Goal: Information Seeking & Learning: Learn about a topic

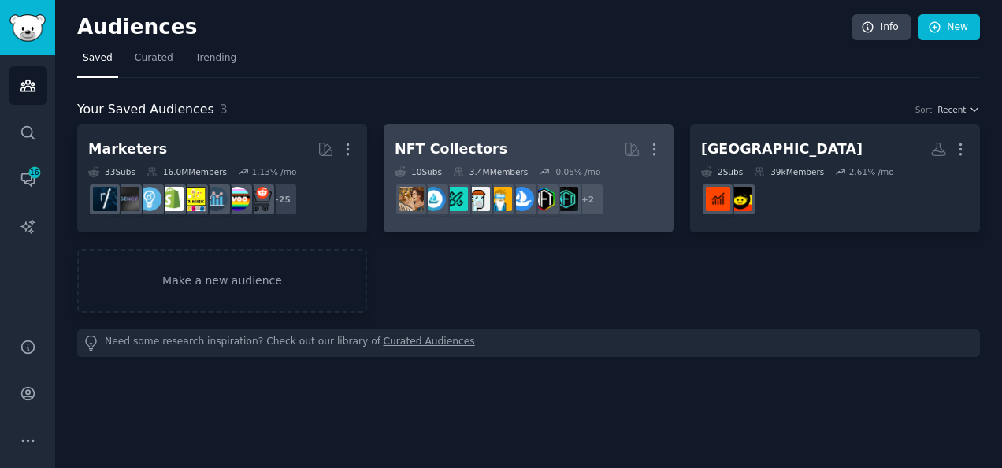
click at [455, 140] on div "NFT Collectors" at bounding box center [451, 149] width 113 height 20
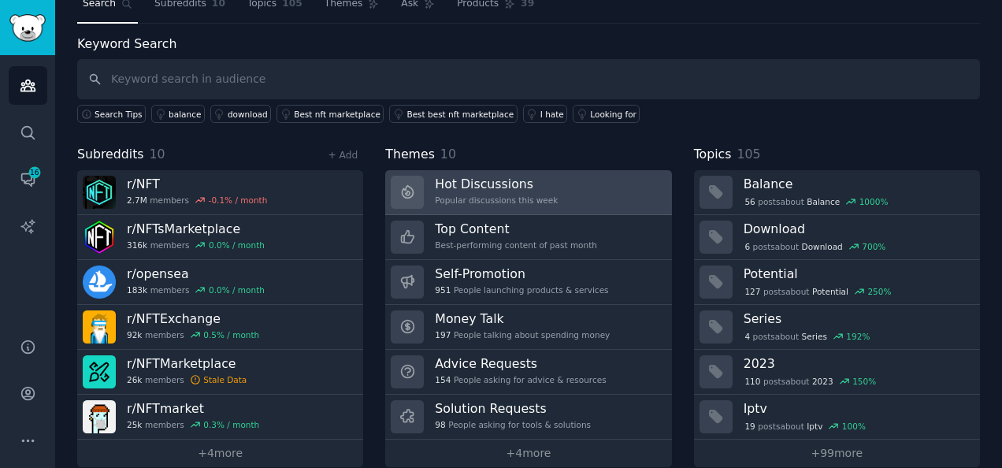
scroll to position [72, 0]
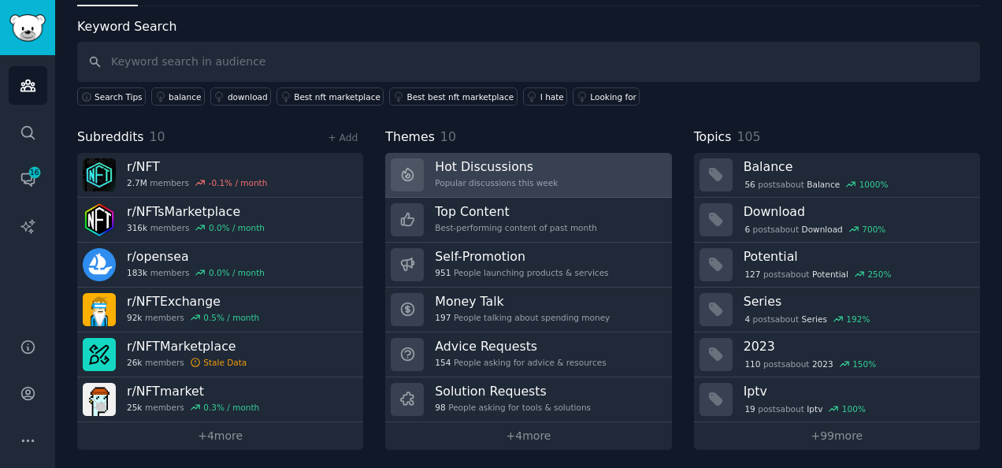
click at [507, 173] on div "Hot Discussions Popular discussions this week" at bounding box center [496, 174] width 123 height 33
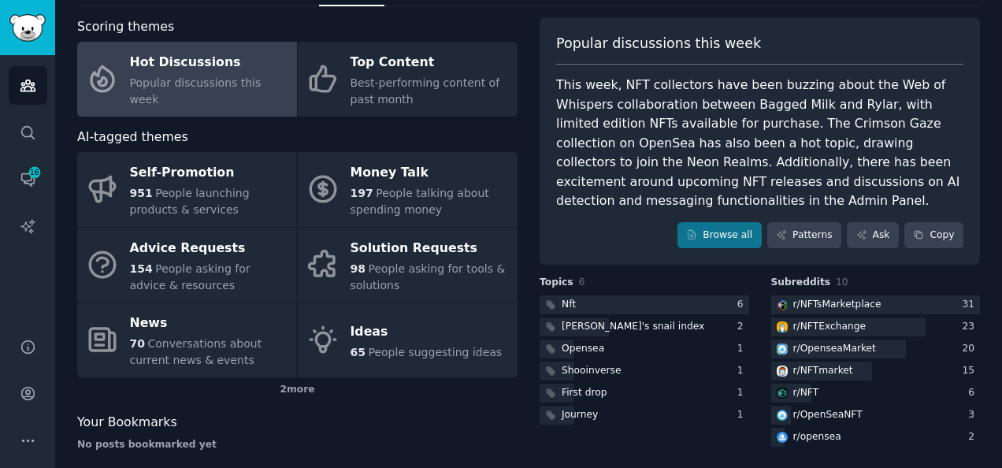
scroll to position [87, 0]
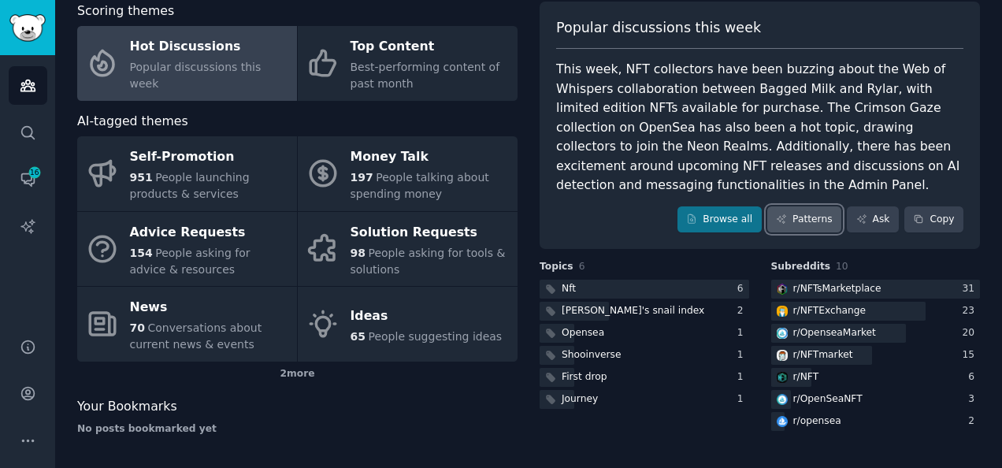
click at [785, 215] on icon at bounding box center [781, 219] width 9 height 9
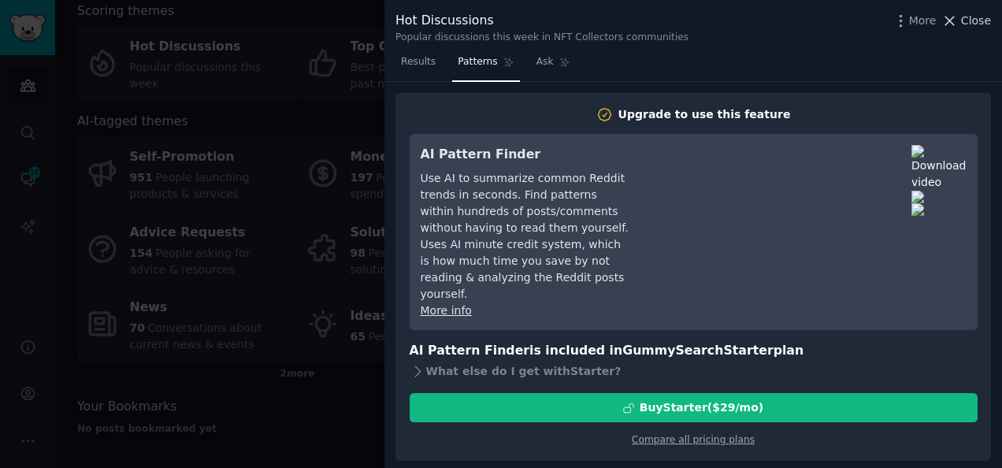
click at [967, 17] on span "Close" at bounding box center [976, 21] width 30 height 17
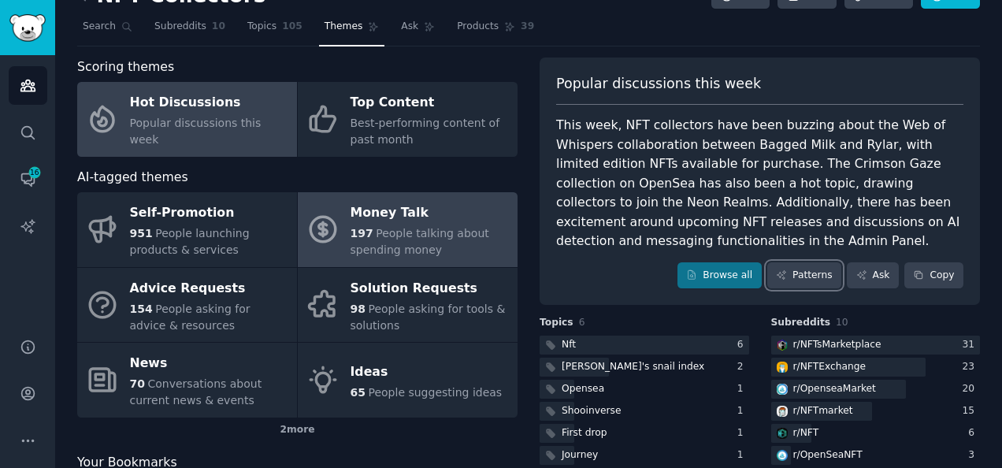
scroll to position [32, 0]
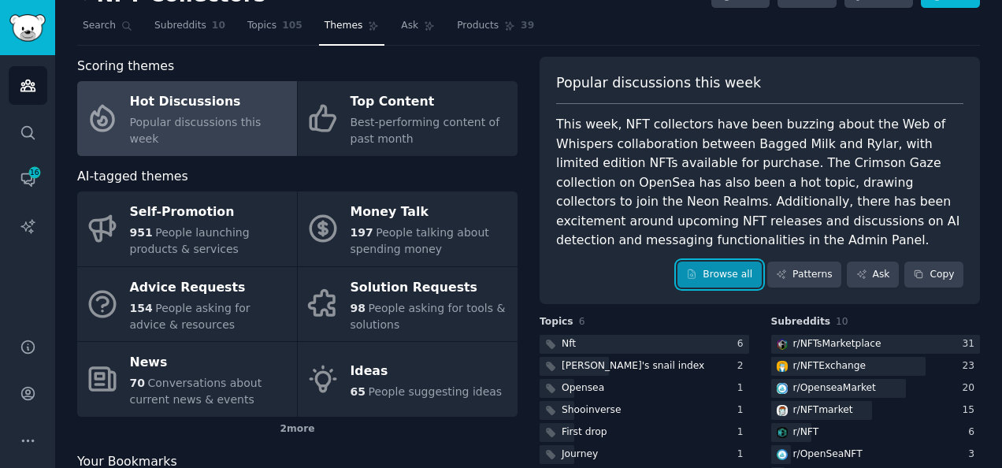
click at [731, 262] on link "Browse all" at bounding box center [720, 275] width 84 height 27
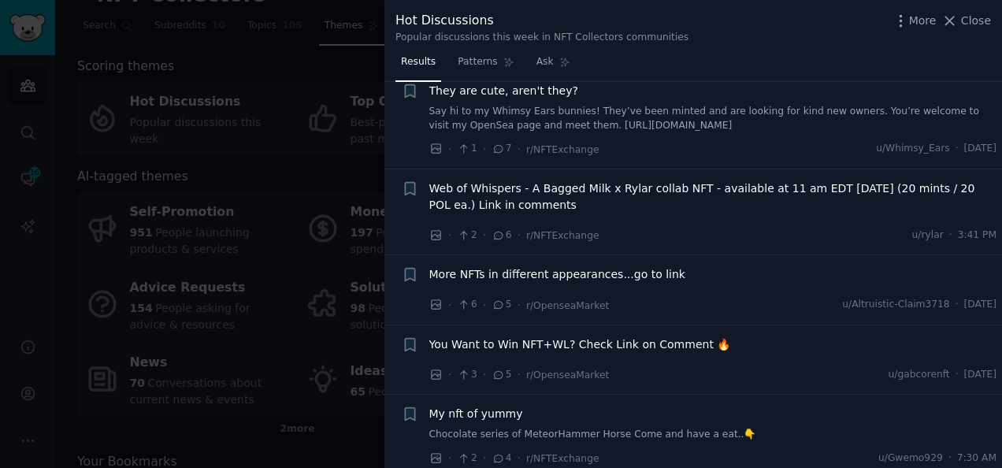
scroll to position [936, 0]
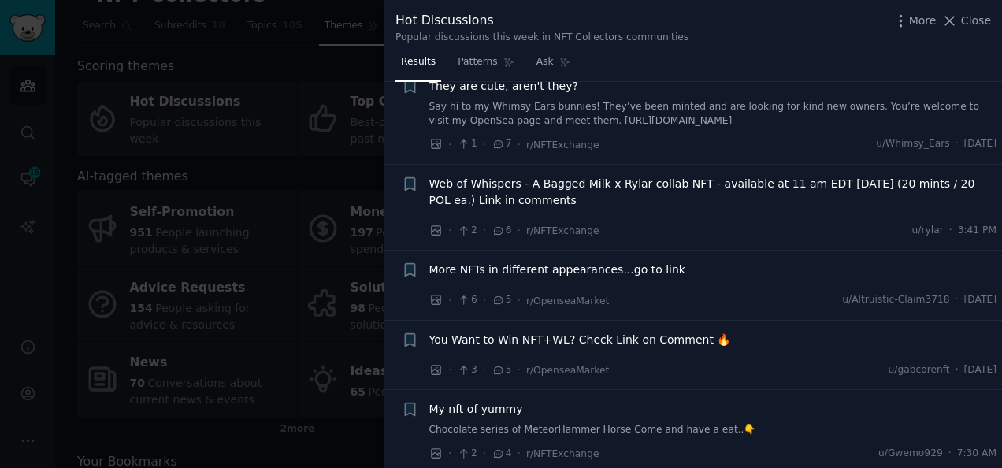
click at [274, 210] on div at bounding box center [501, 234] width 1002 height 468
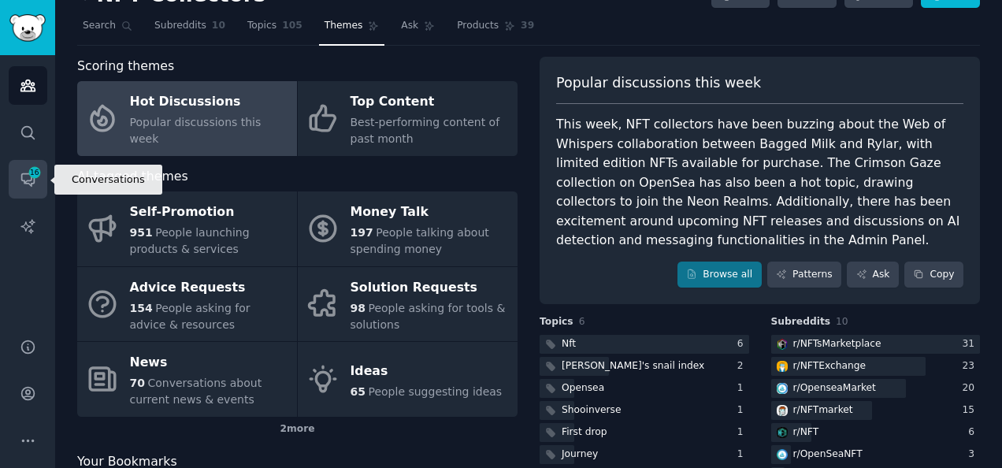
click at [22, 189] on link "Conversations 16" at bounding box center [28, 179] width 39 height 39
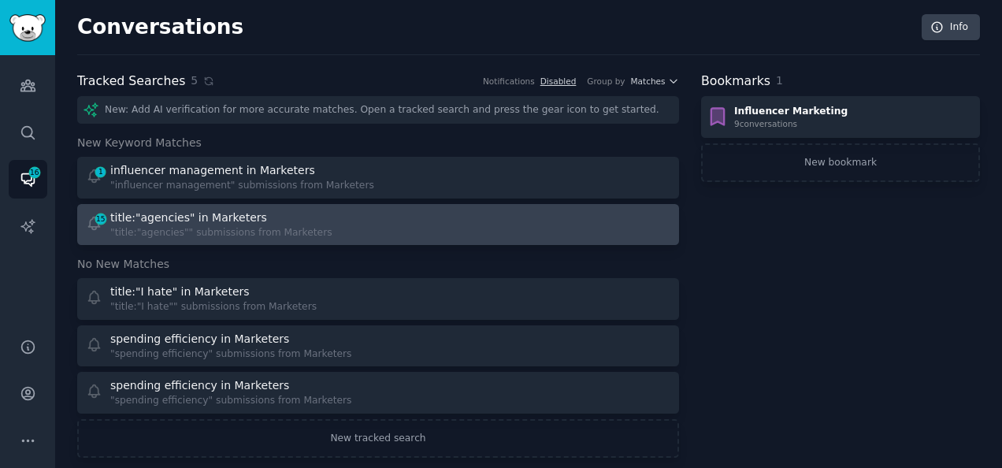
click at [229, 221] on div "title:"agencies" in Marketers" at bounding box center [188, 218] width 157 height 17
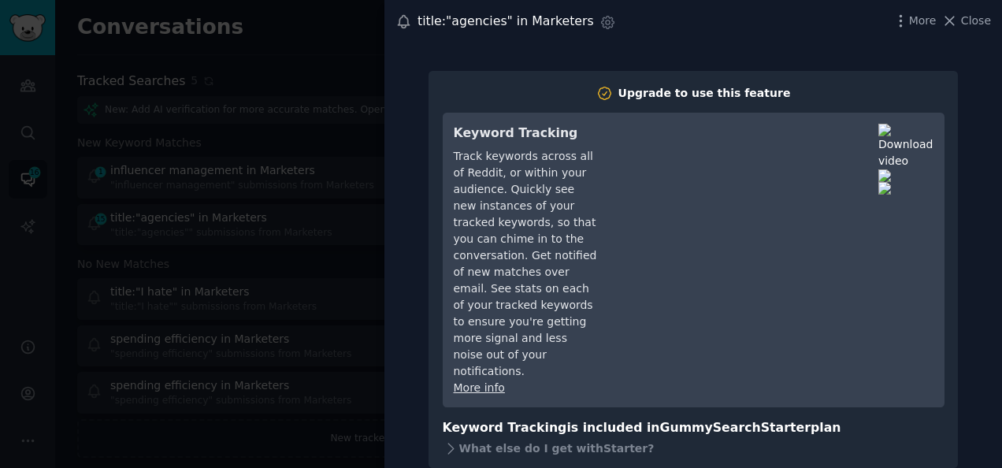
click at [323, 291] on div at bounding box center [501, 234] width 1002 height 468
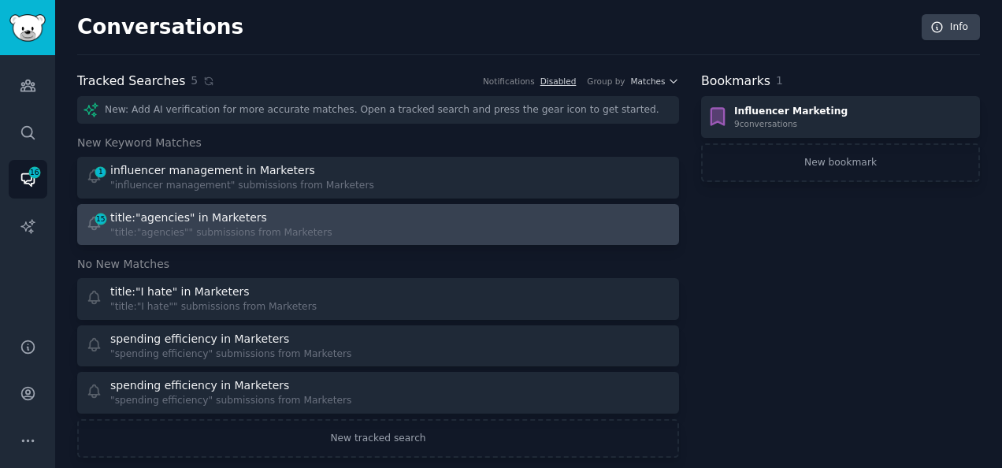
click at [288, 211] on div "title:"agencies" in Marketers" at bounding box center [221, 218] width 222 height 17
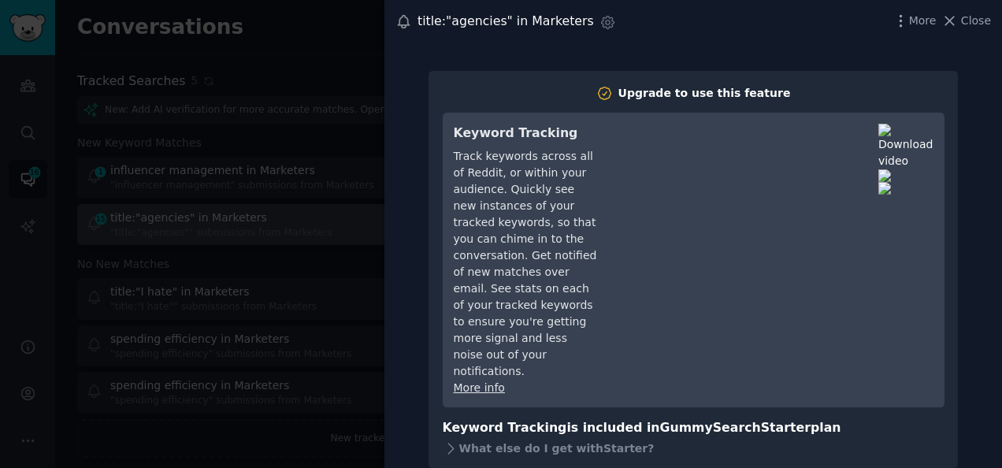
click at [288, 211] on div at bounding box center [501, 234] width 1002 height 468
click at [322, 164] on div at bounding box center [501, 234] width 1002 height 468
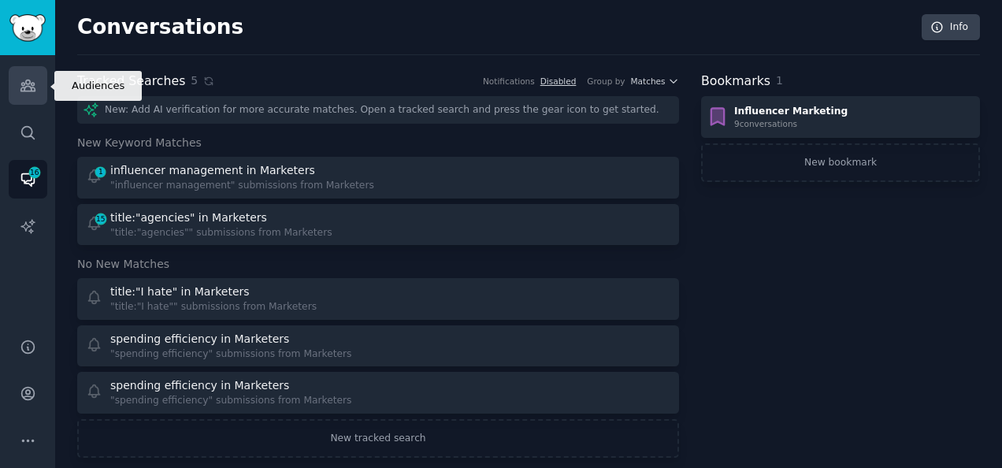
click at [35, 81] on link "Audiences" at bounding box center [28, 85] width 39 height 39
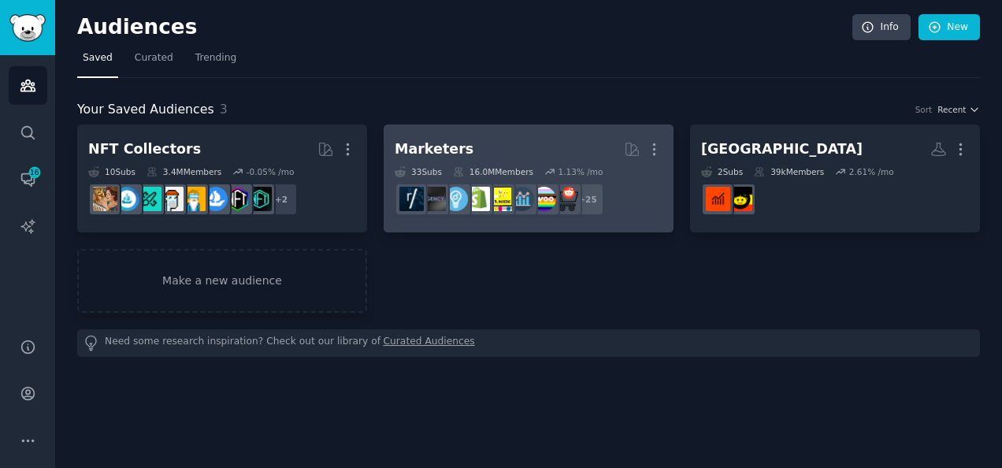
click at [555, 158] on h2 "Marketers More" at bounding box center [529, 150] width 268 height 28
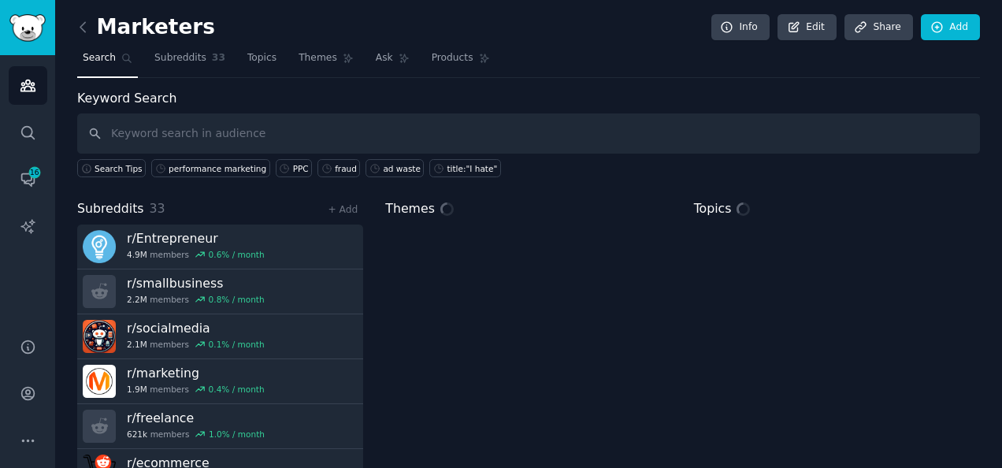
click at [430, 124] on input "text" at bounding box center [528, 133] width 903 height 40
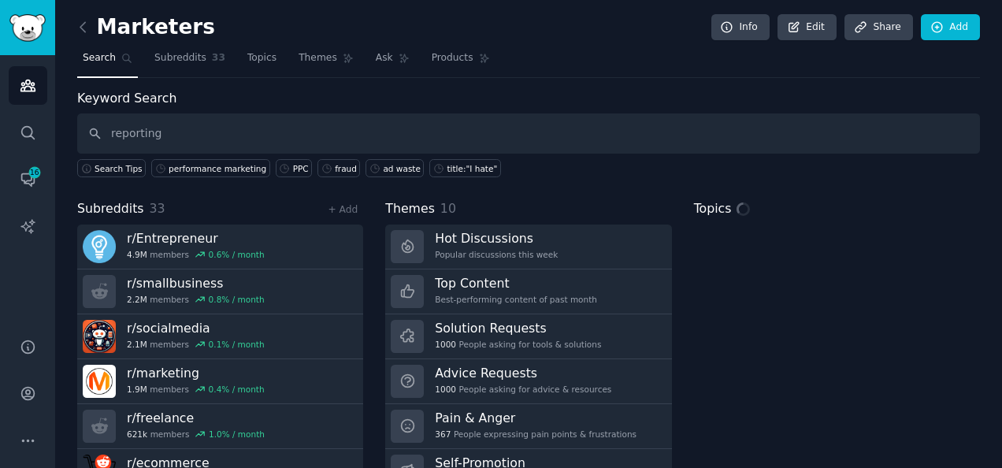
type input "reporting"
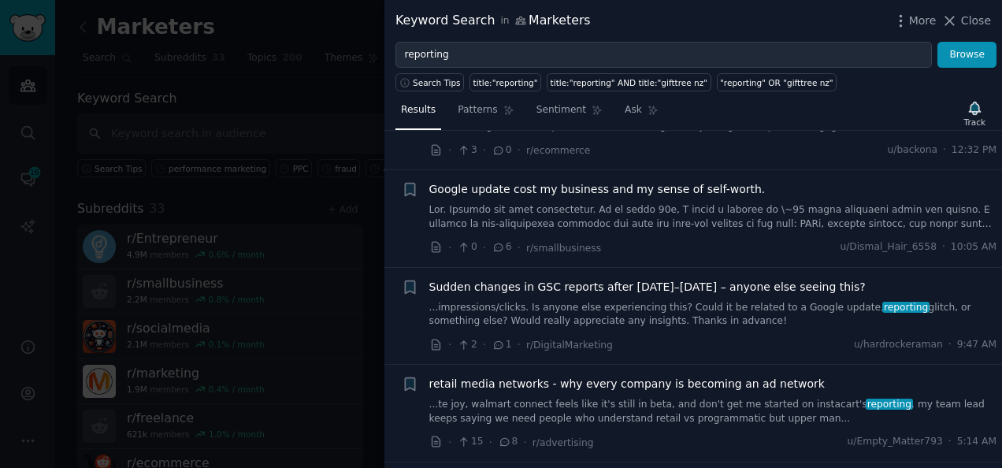
scroll to position [473, 0]
click at [986, 26] on span "Close" at bounding box center [976, 21] width 30 height 17
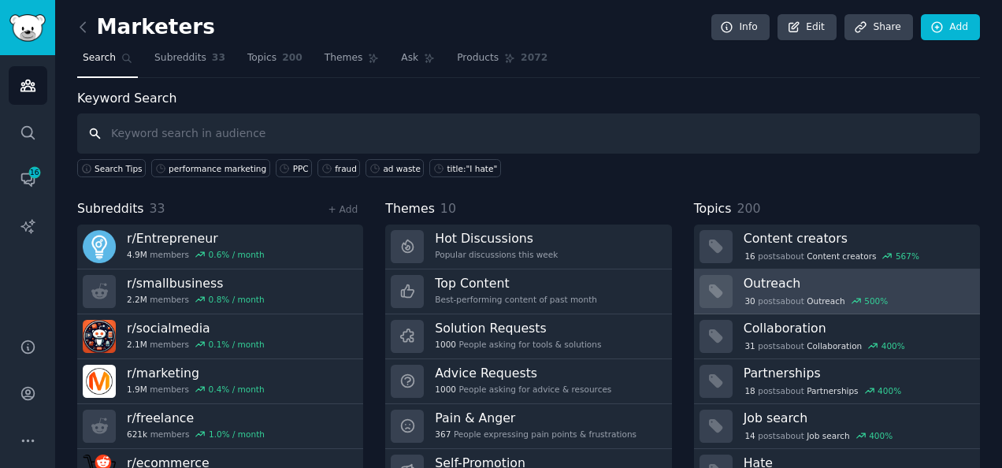
scroll to position [72, 0]
